Goal: Navigation & Orientation: Find specific page/section

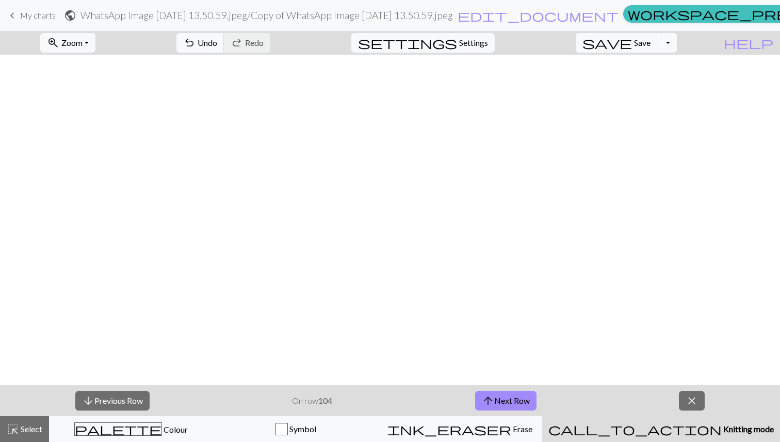
scroll to position [373, 288]
click at [509, 401] on button "arrow_upward Next Row" at bounding box center [505, 401] width 61 height 20
click at [425, 395] on div "arrow_downward Previous Row On row 105 arrow_upward Next Row close" at bounding box center [390, 401] width 780 height 31
click at [483, 397] on span "arrow_upward" at bounding box center [488, 401] width 12 height 14
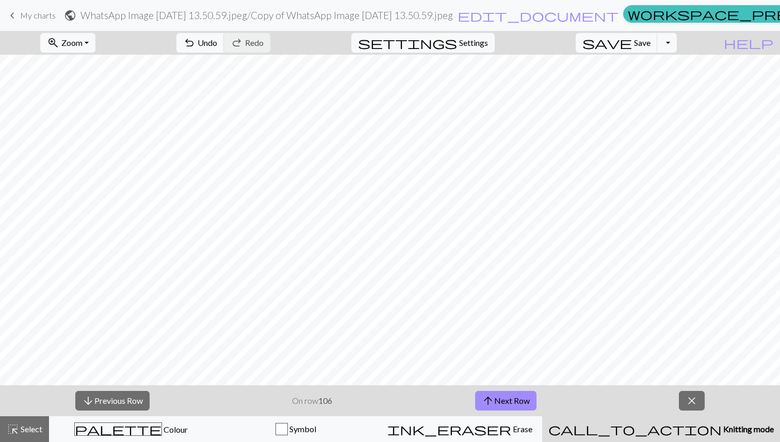
click at [438, 396] on div "arrow_downward Previous Row On row 106 arrow_upward Next Row close" at bounding box center [390, 401] width 780 height 31
click at [509, 399] on button "arrow_upward Next Row" at bounding box center [505, 401] width 61 height 20
click at [420, 387] on div "arrow_downward Previous Row On row 107 arrow_upward Next Row close" at bounding box center [390, 401] width 780 height 31
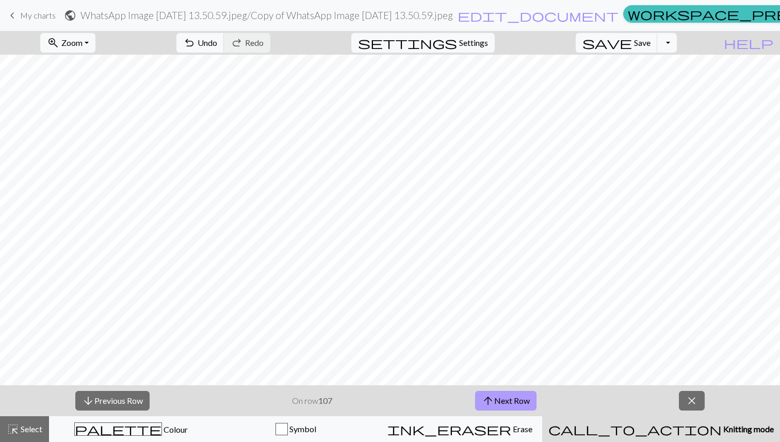
click at [480, 401] on button "arrow_upward Next Row" at bounding box center [505, 401] width 61 height 20
click at [419, 398] on div "arrow_downward Previous Row On row 108 arrow_upward Next Row close" at bounding box center [390, 401] width 780 height 31
click at [496, 407] on button "arrow_upward Next Row" at bounding box center [505, 401] width 61 height 20
click at [455, 404] on div "arrow_downward Previous Row On row 109 arrow_upward Next Row close" at bounding box center [390, 401] width 780 height 31
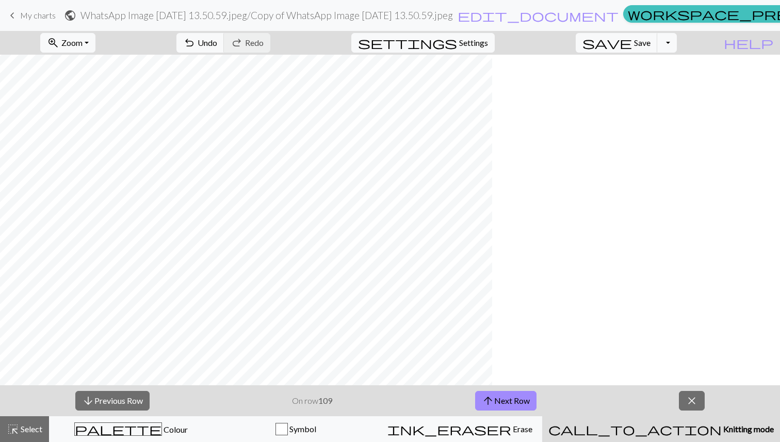
scroll to position [250, 0]
click at [490, 392] on button "arrow_upward Next Row" at bounding box center [505, 401] width 61 height 20
click at [421, 390] on div "arrow_downward Previous Row On row 110 arrow_upward Next Row close" at bounding box center [390, 401] width 780 height 31
click at [485, 400] on span "arrow_upward" at bounding box center [488, 401] width 12 height 14
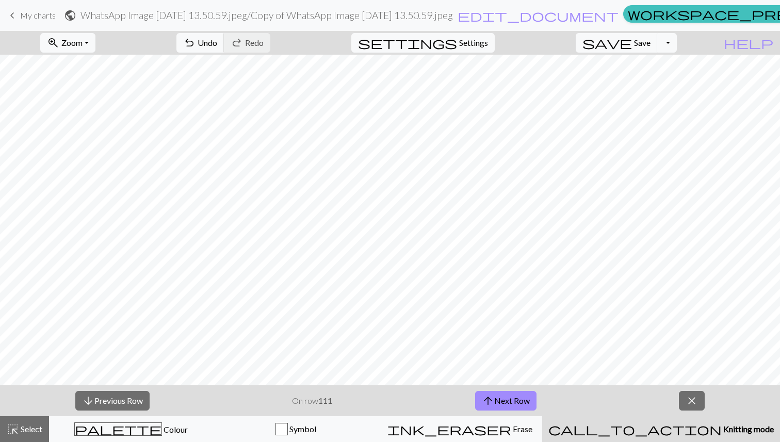
click at [437, 398] on div "arrow_downward Previous Row On row 111 arrow_upward Next Row close" at bounding box center [390, 401] width 780 height 31
click at [502, 409] on button "arrow_upward Next Row" at bounding box center [505, 401] width 61 height 20
click at [436, 396] on div "arrow_downward Previous Row On row 112 arrow_upward Next Row close" at bounding box center [390, 401] width 780 height 31
